Goal: Transaction & Acquisition: Purchase product/service

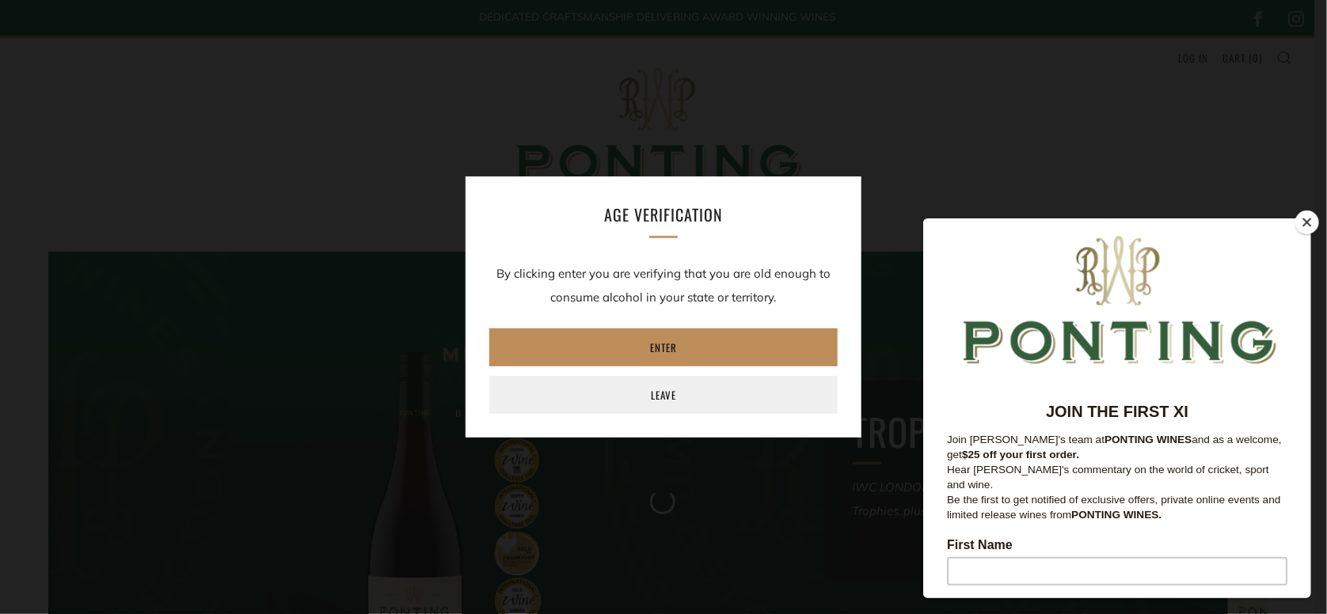
click at [672, 342] on link "Enter" at bounding box center [663, 348] width 348 height 38
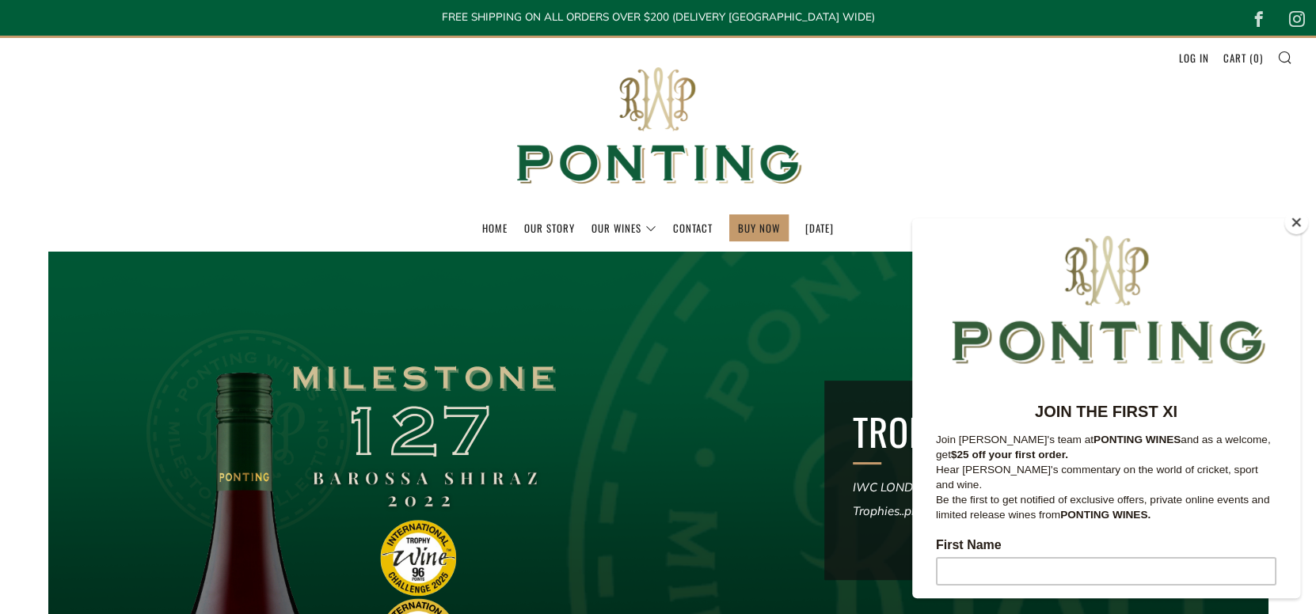
click at [1295, 224] on button "Close" at bounding box center [1296, 223] width 24 height 24
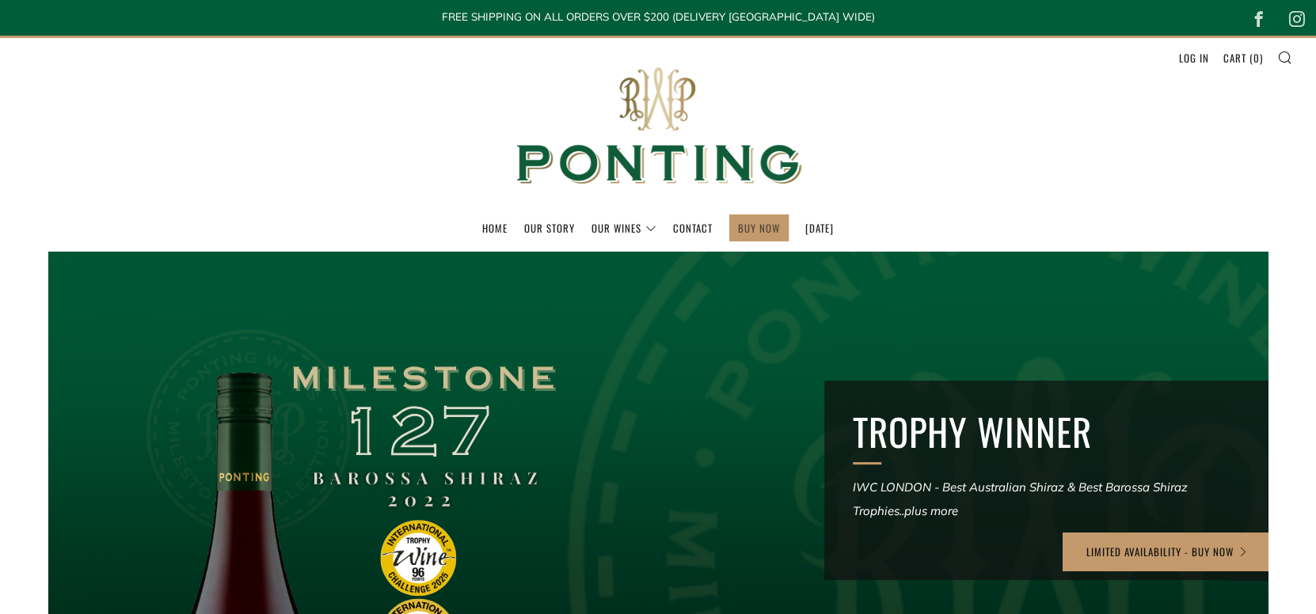
click at [738, 226] on link "BUY NOW" at bounding box center [759, 227] width 42 height 25
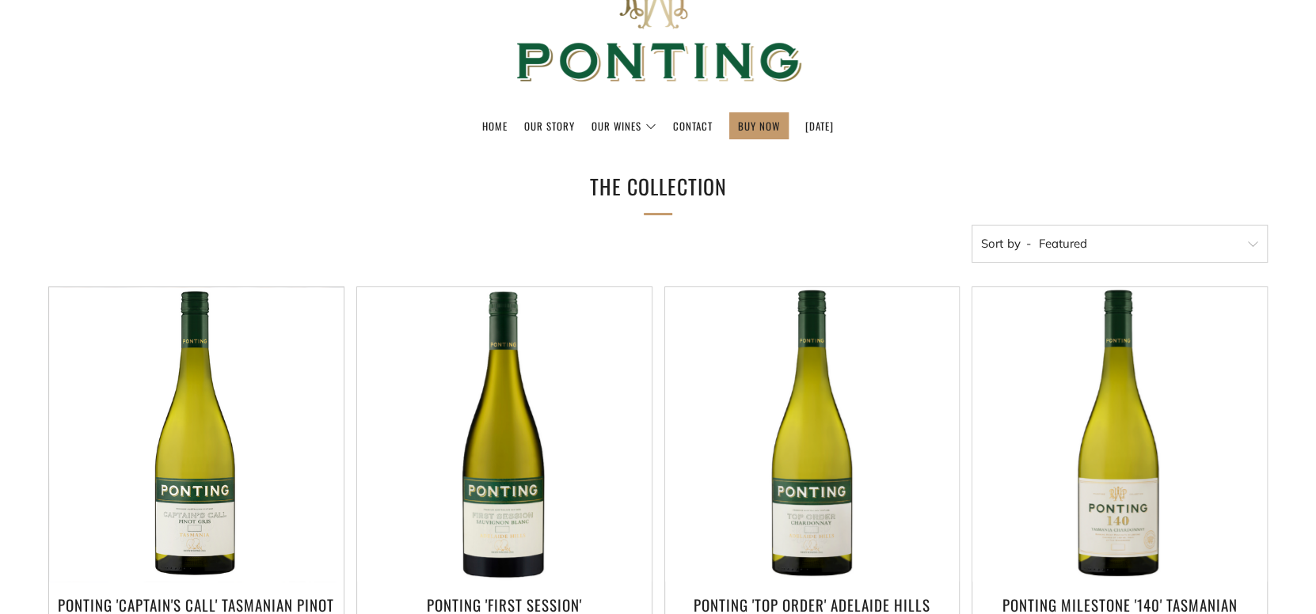
scroll to position [316, 0]
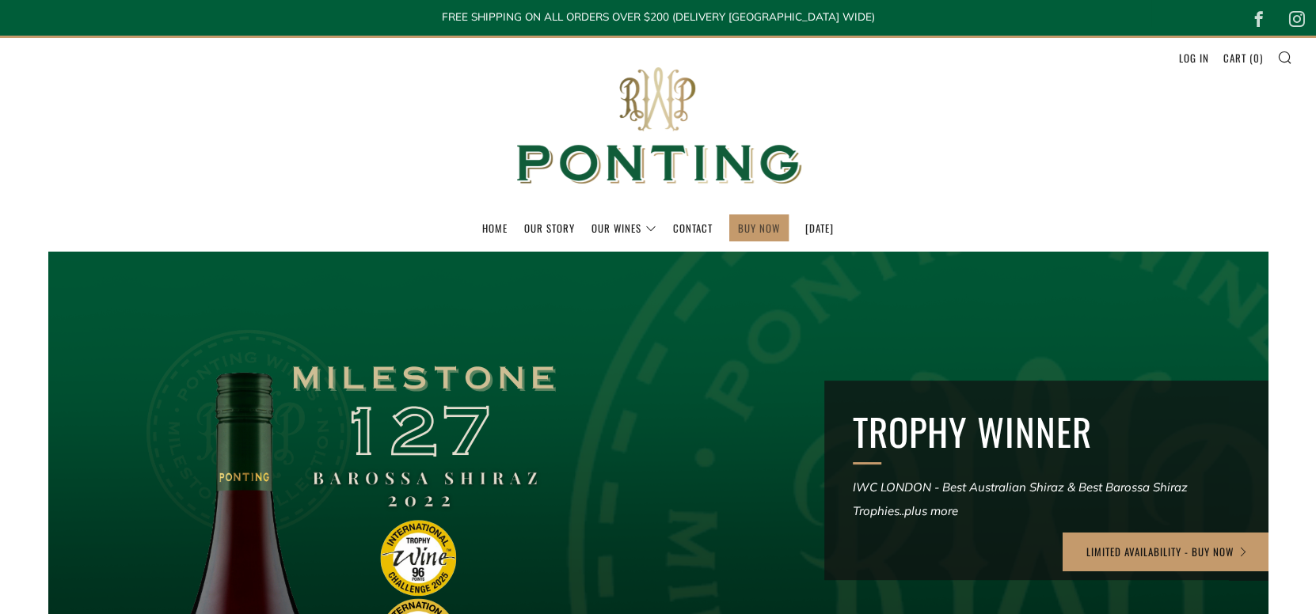
click at [738, 227] on link "BUY NOW" at bounding box center [759, 227] width 42 height 25
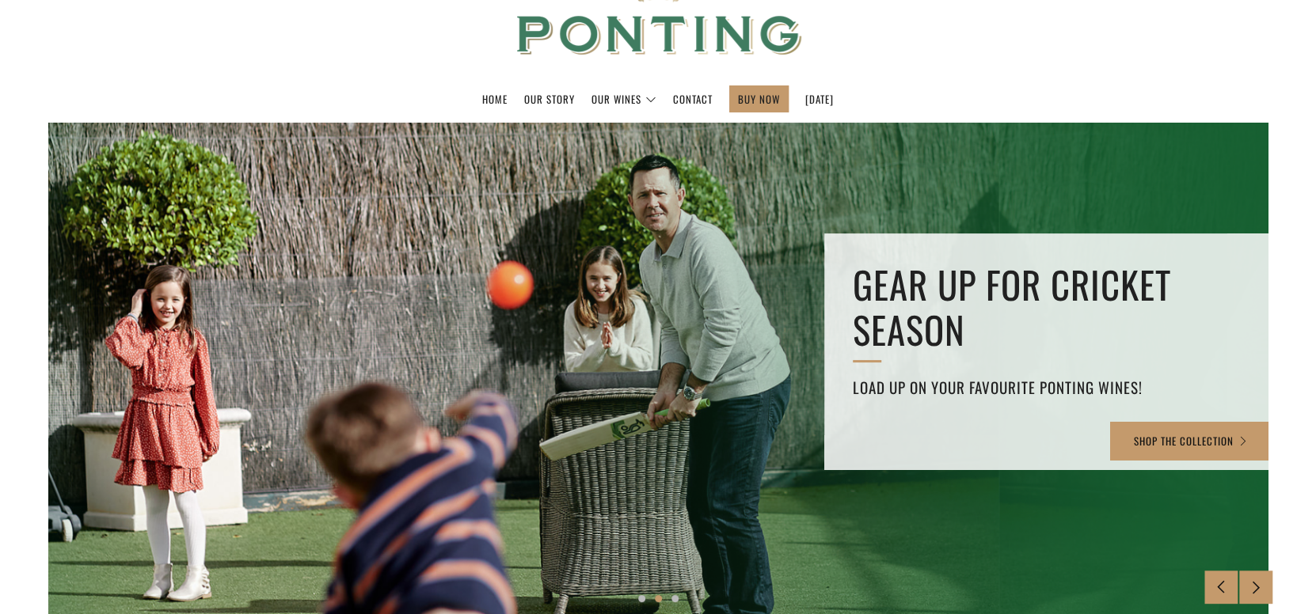
scroll to position [158, 0]
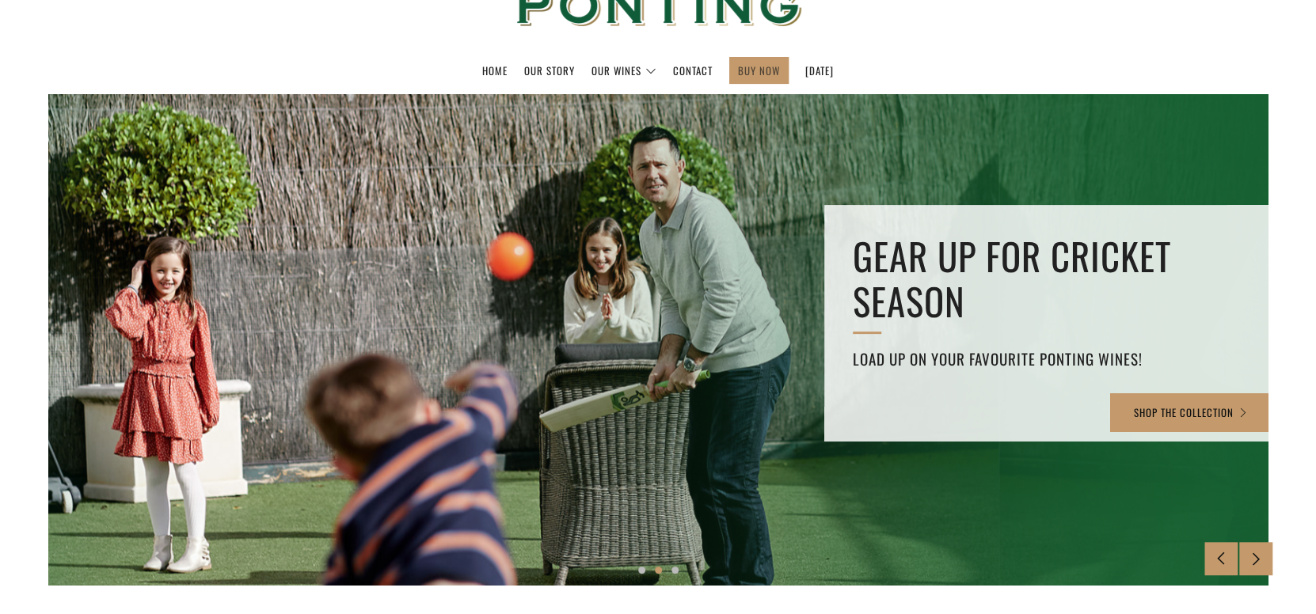
click at [738, 75] on link "BUY NOW" at bounding box center [759, 70] width 42 height 25
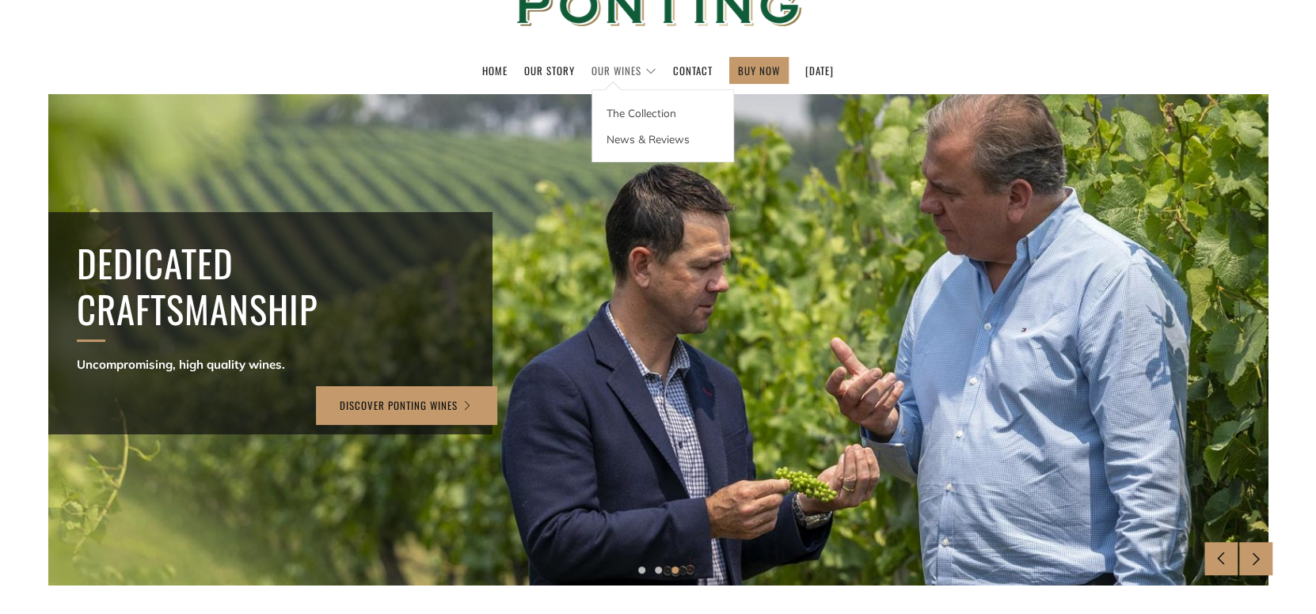
click at [611, 73] on link "Our Wines" at bounding box center [624, 70] width 65 height 25
